Goal: Task Accomplishment & Management: Manage account settings

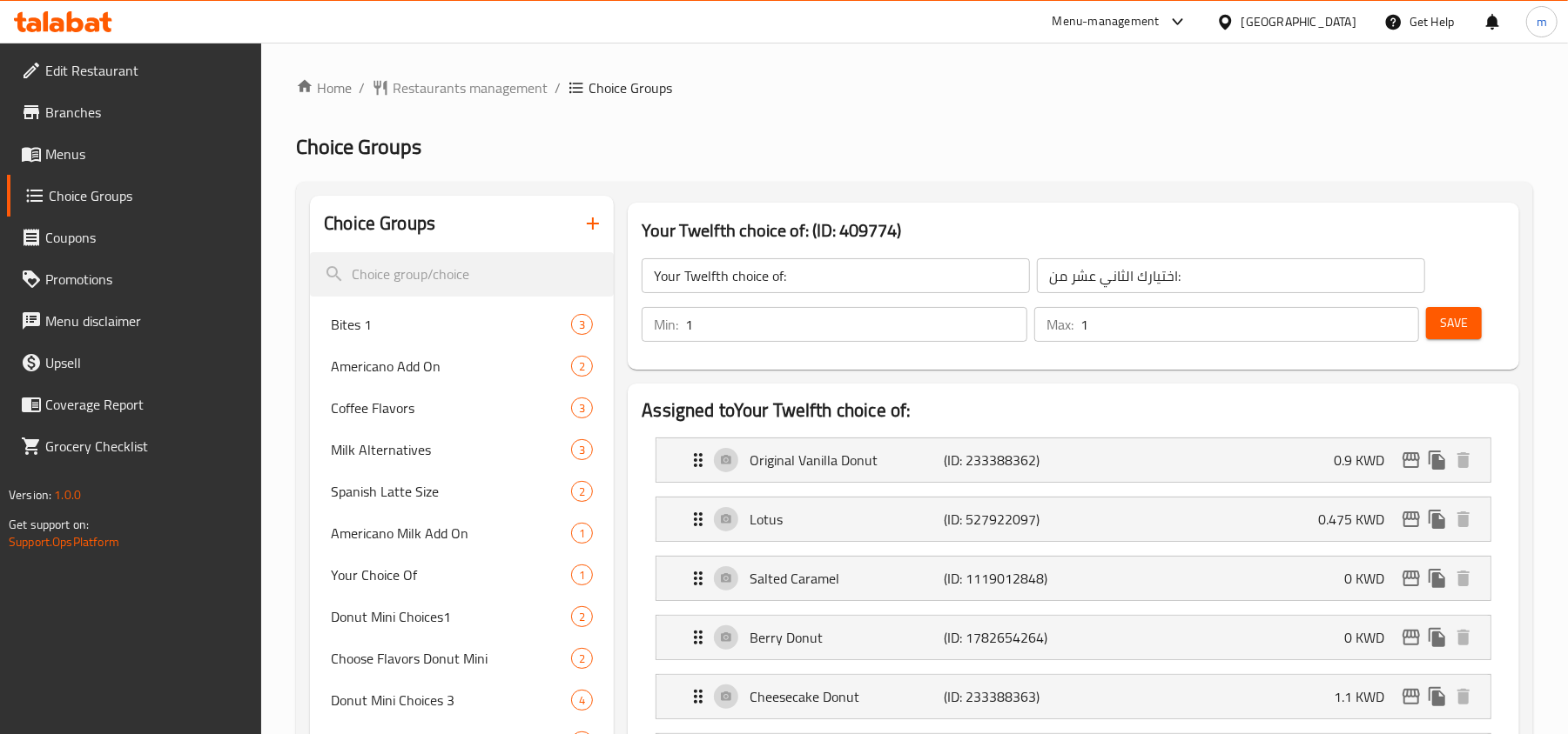
drag, startPoint x: 0, startPoint y: 0, endPoint x: 73, endPoint y: 22, distance: 76.2
click at [73, 22] on icon at bounding box center [76, 22] width 17 height 21
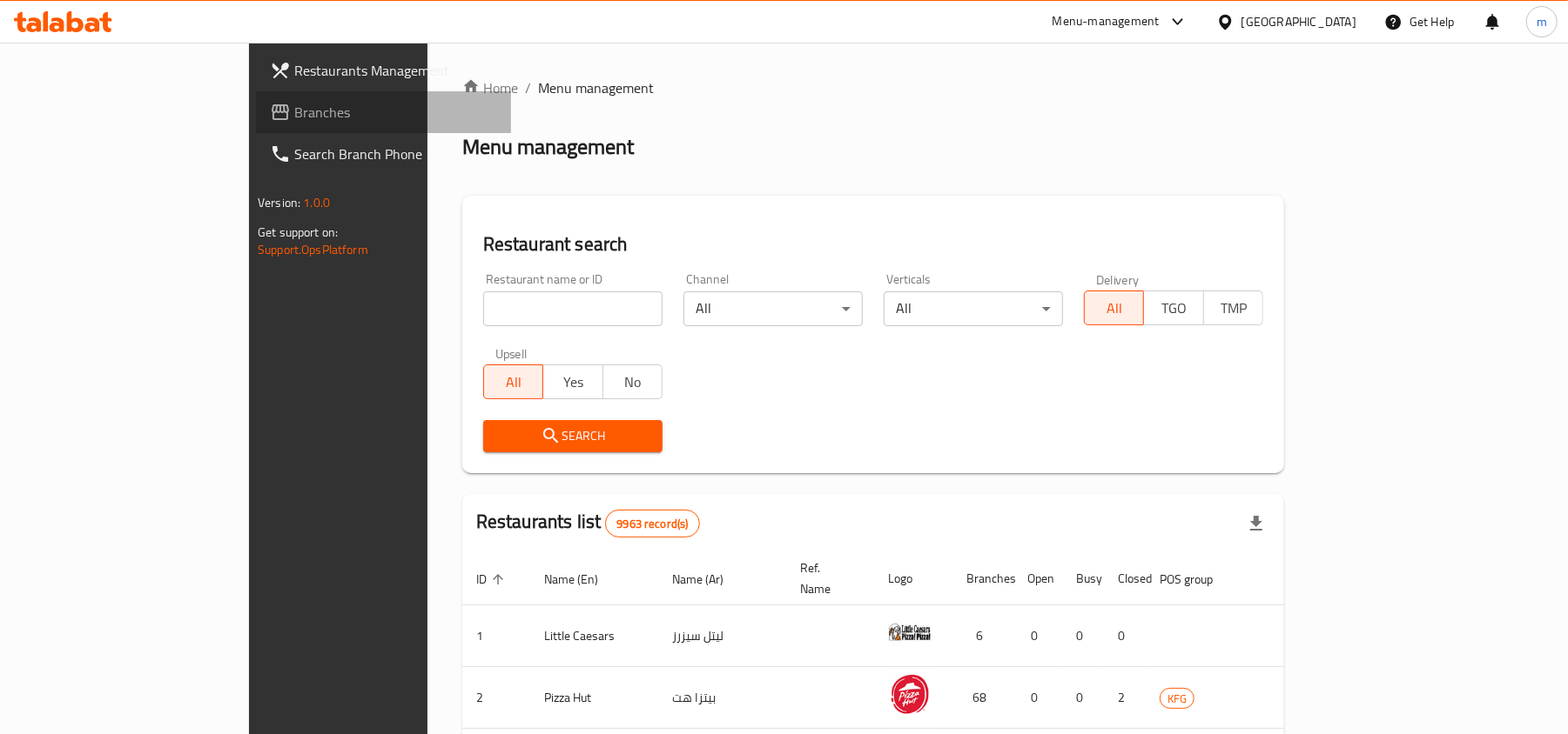
click at [294, 115] on span "Branches" at bounding box center [395, 112] width 203 height 21
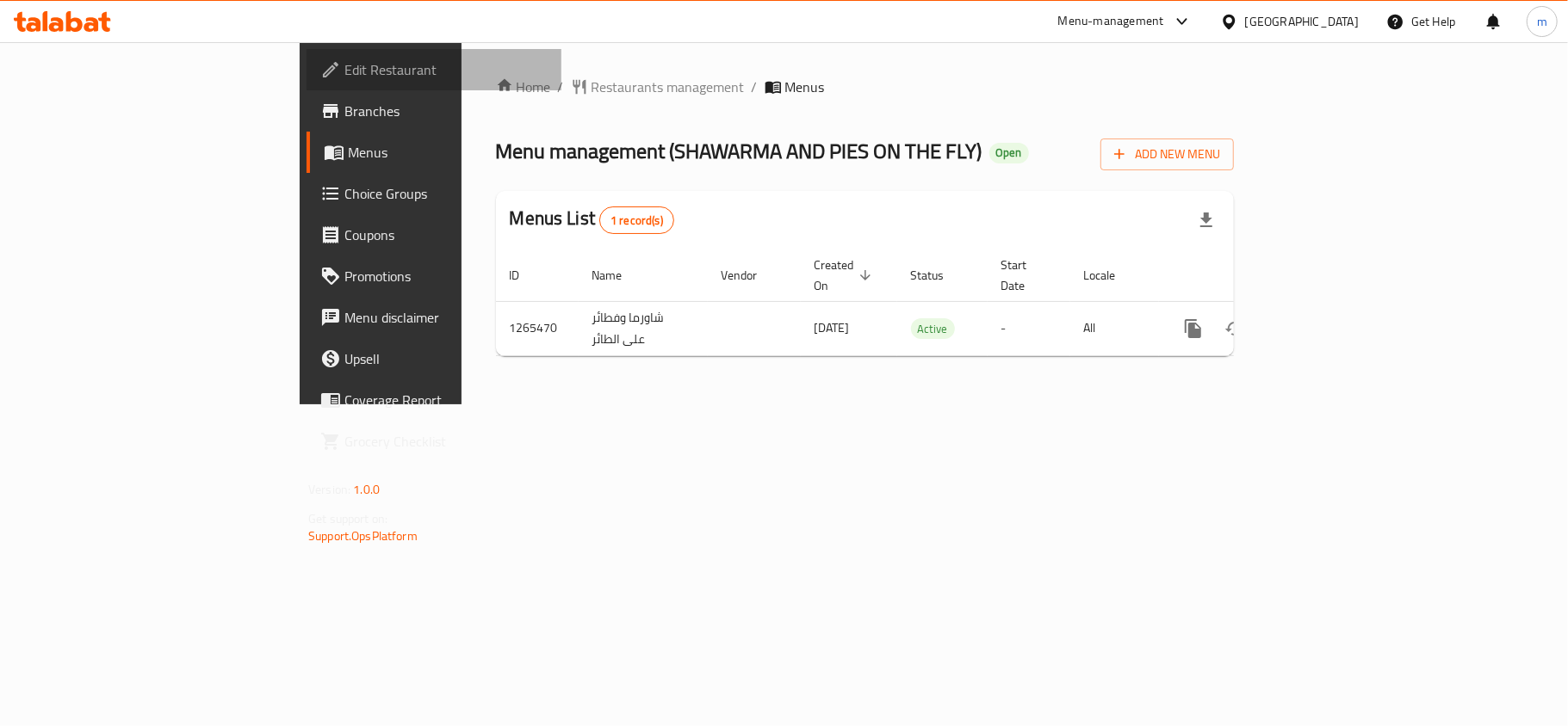
click at [344, 62] on span "Edit Restaurant" at bounding box center [445, 70] width 203 height 21
